Goal: Find specific page/section: Find specific page/section

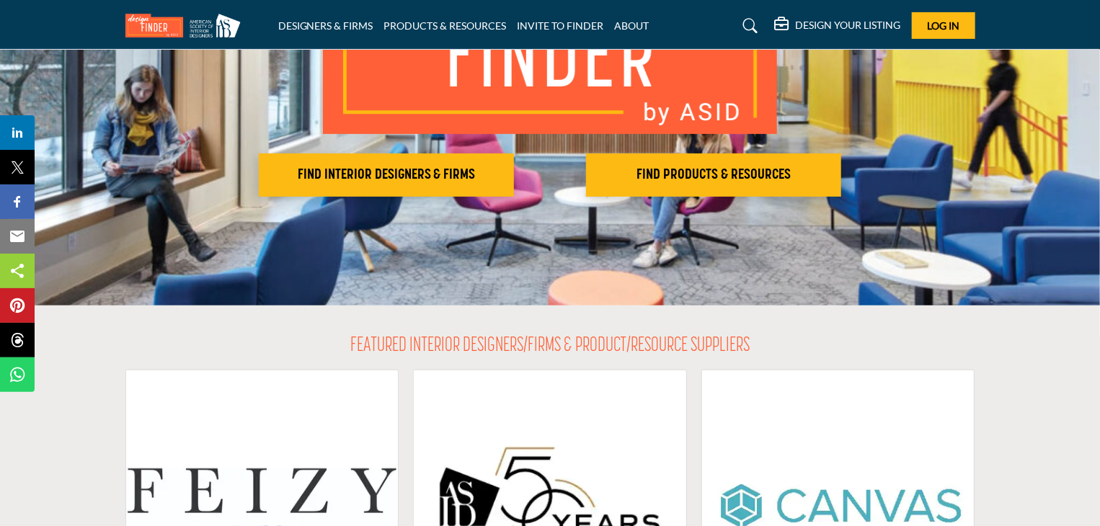
scroll to position [216, 0]
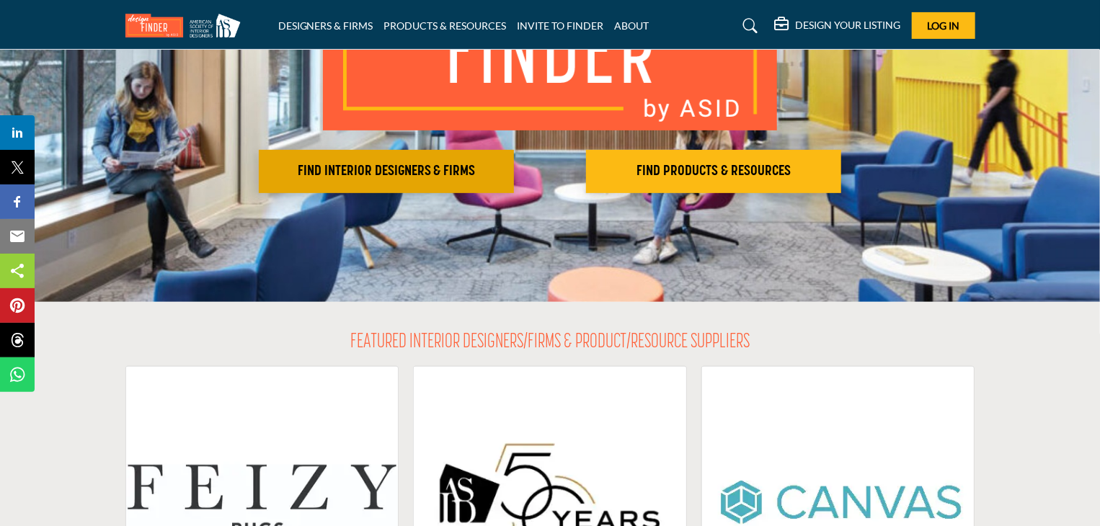
click at [395, 165] on h2 "FIND INTERIOR DESIGNERS & FIRMS" at bounding box center [386, 171] width 247 height 17
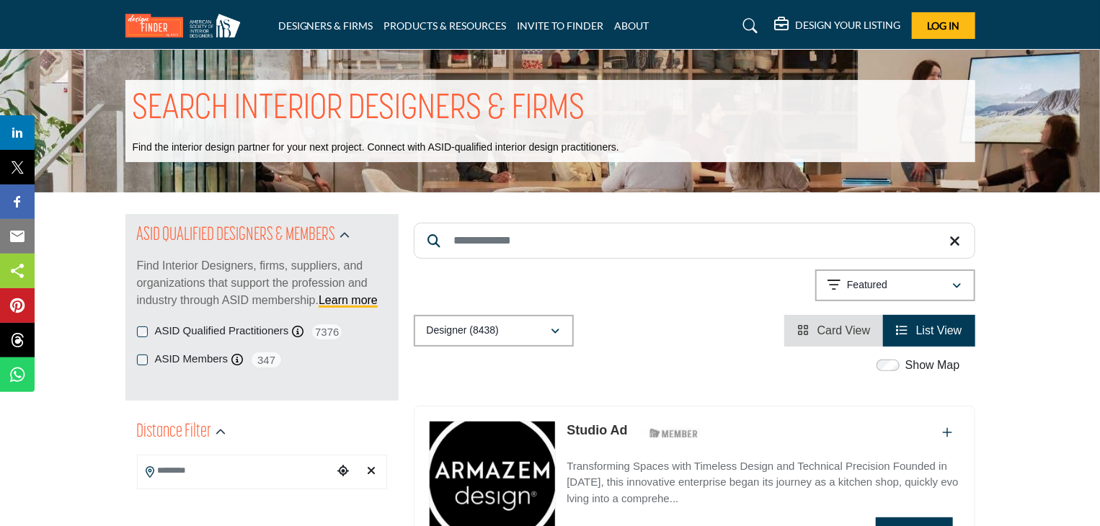
click at [518, 237] on input "Search Keyword" at bounding box center [695, 241] width 562 height 36
type input "**********"
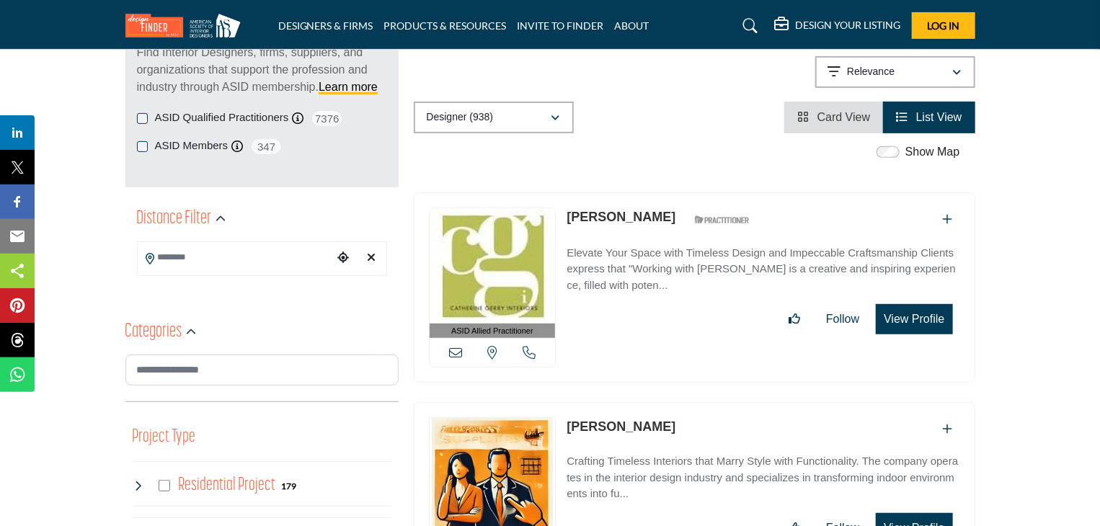
scroll to position [216, 0]
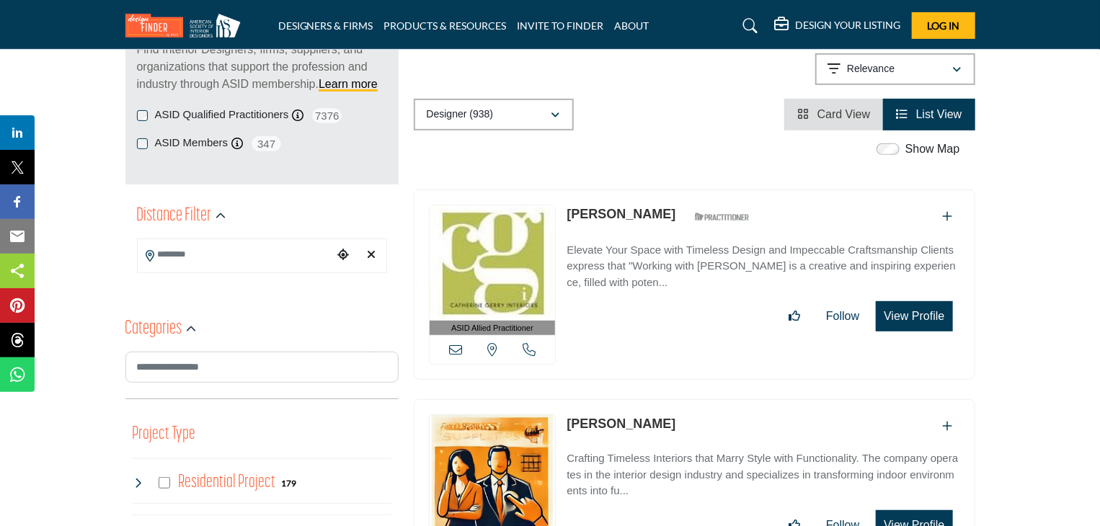
click at [619, 210] on link "[PERSON_NAME]" at bounding box center [621, 214] width 109 height 14
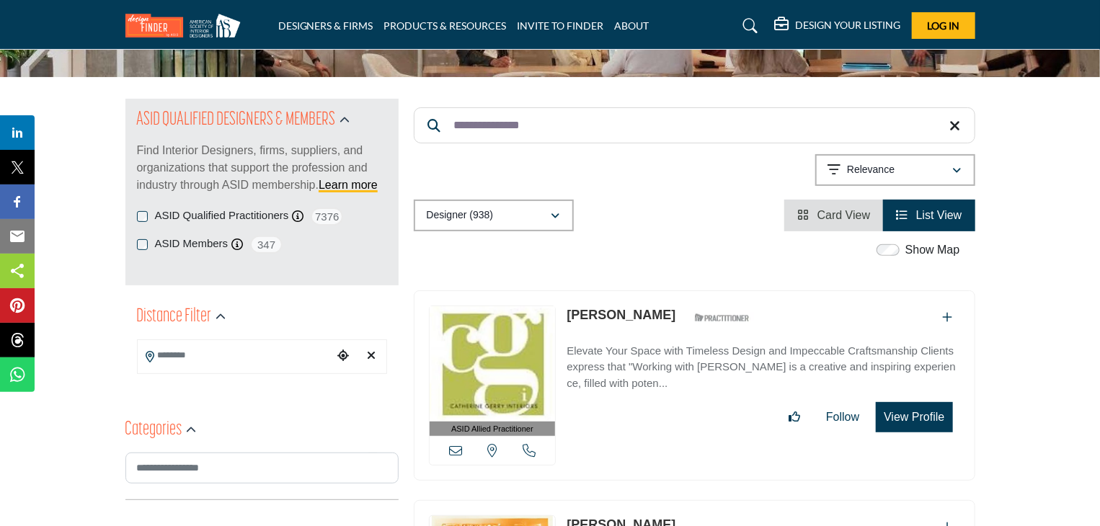
scroll to position [144, 0]
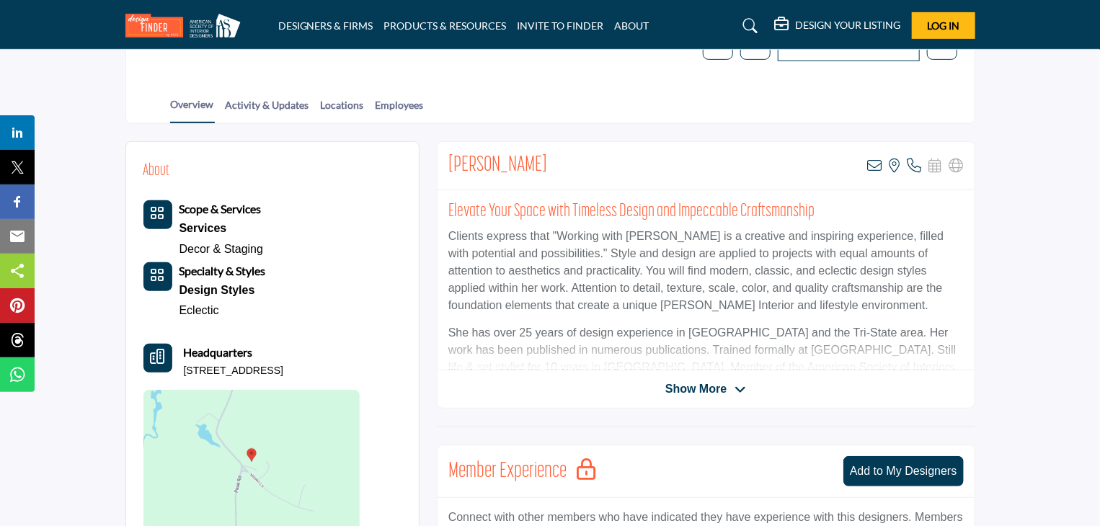
scroll to position [216, 0]
